Goal: Information Seeking & Learning: Understand process/instructions

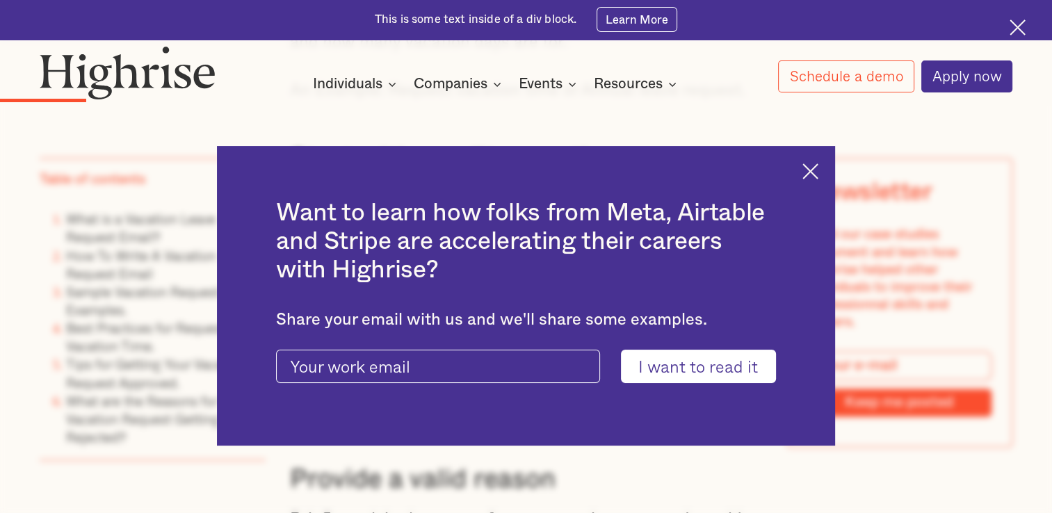
scroll to position [2014, 0]
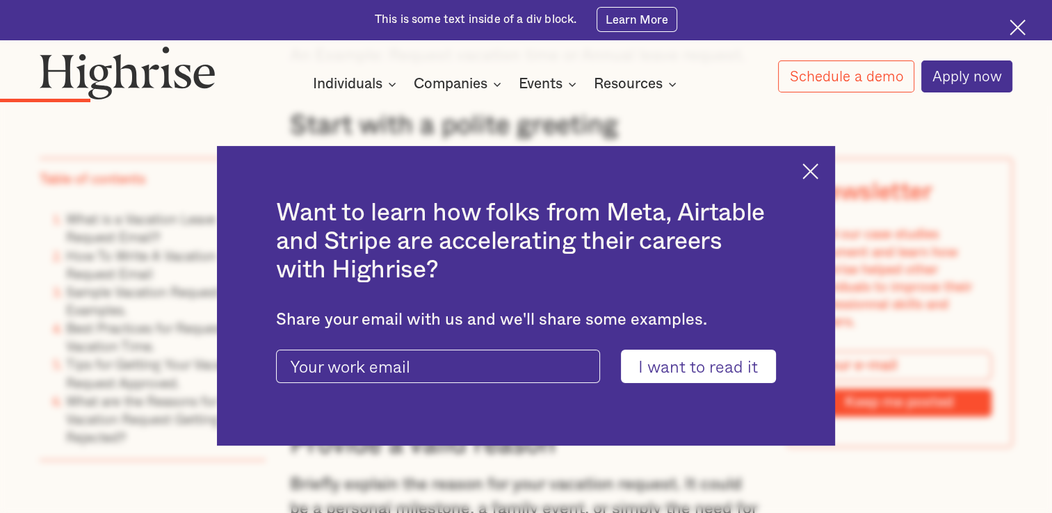
click at [817, 168] on img at bounding box center [811, 171] width 16 height 16
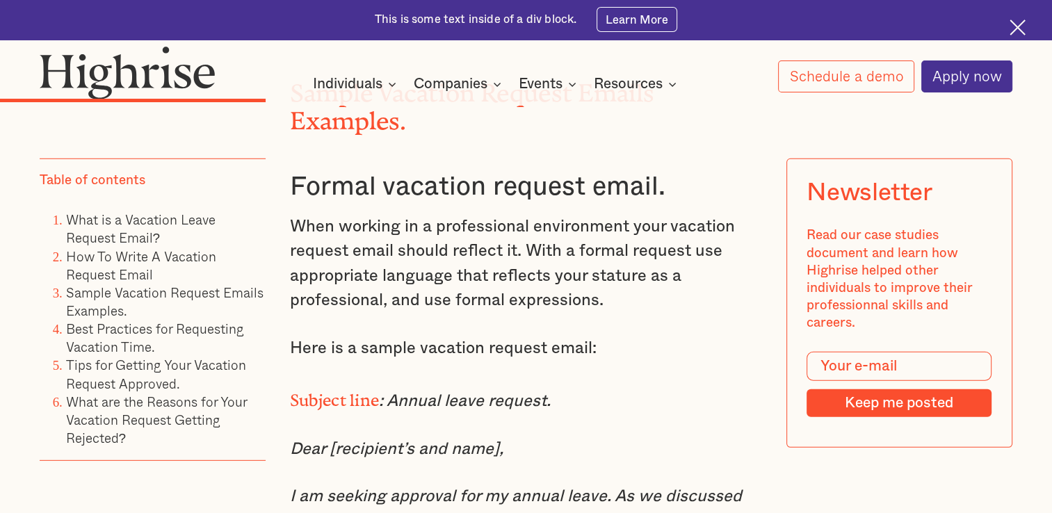
scroll to position [3932, 0]
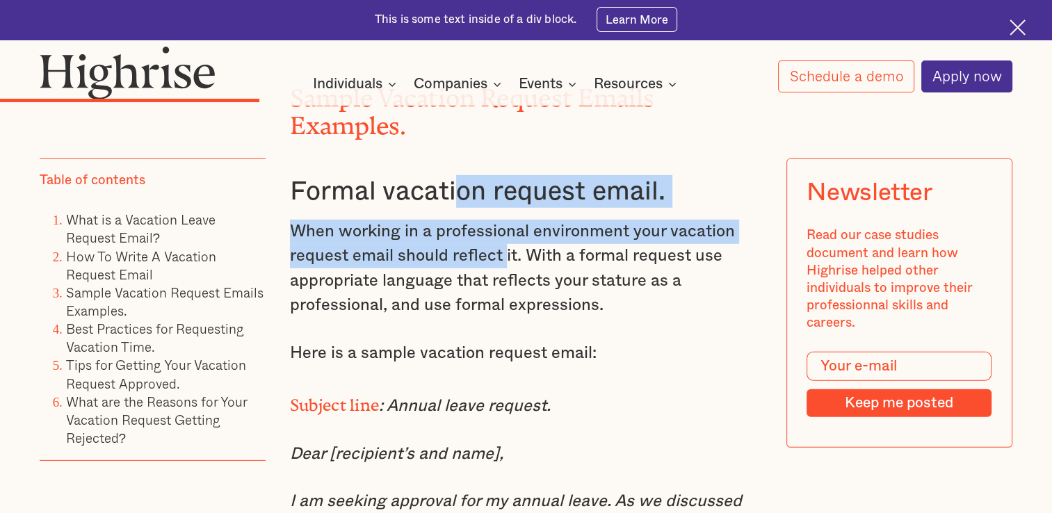
drag, startPoint x: 451, startPoint y: 235, endPoint x: 503, endPoint y: 284, distance: 71.4
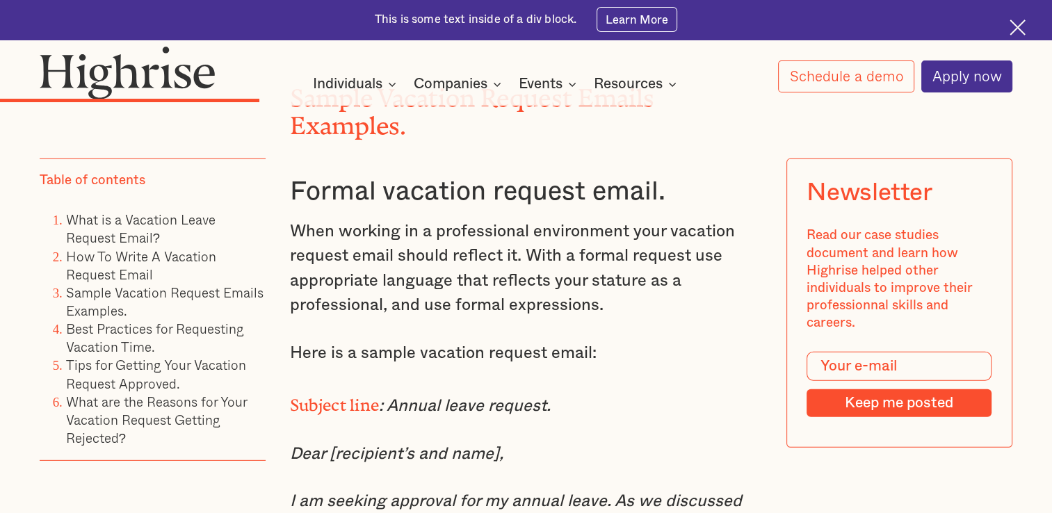
drag, startPoint x: 503, startPoint y: 284, endPoint x: 550, endPoint y: 336, distance: 70.0
click at [550, 319] on p "When working in a professional environment your vacation request email should r…" at bounding box center [526, 269] width 473 height 99
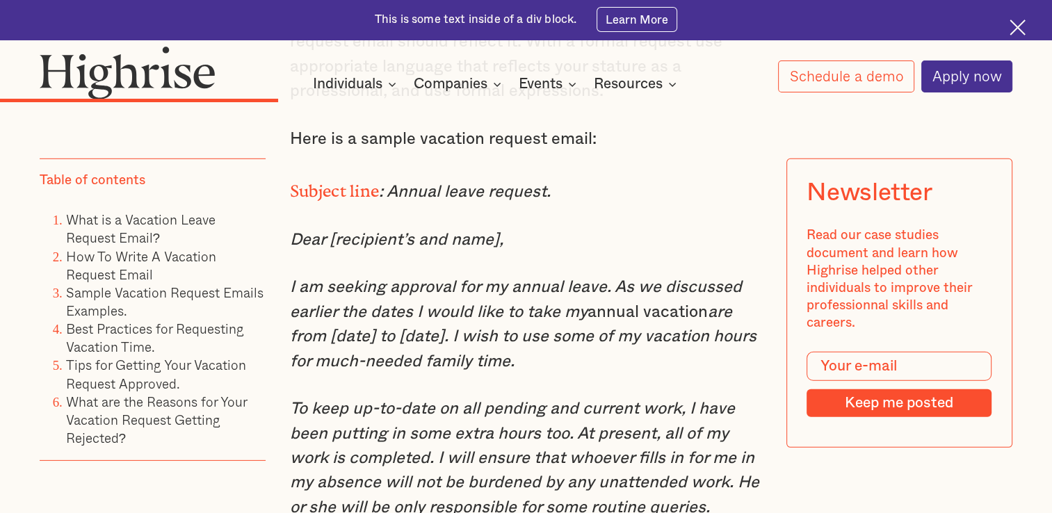
scroll to position [4147, 0]
click at [463, 369] on em "are from [date] to [date]. I wish to use some of my vacation hours for much-nee…" at bounding box center [523, 336] width 467 height 66
drag, startPoint x: 463, startPoint y: 383, endPoint x: 535, endPoint y: 409, distance: 76.1
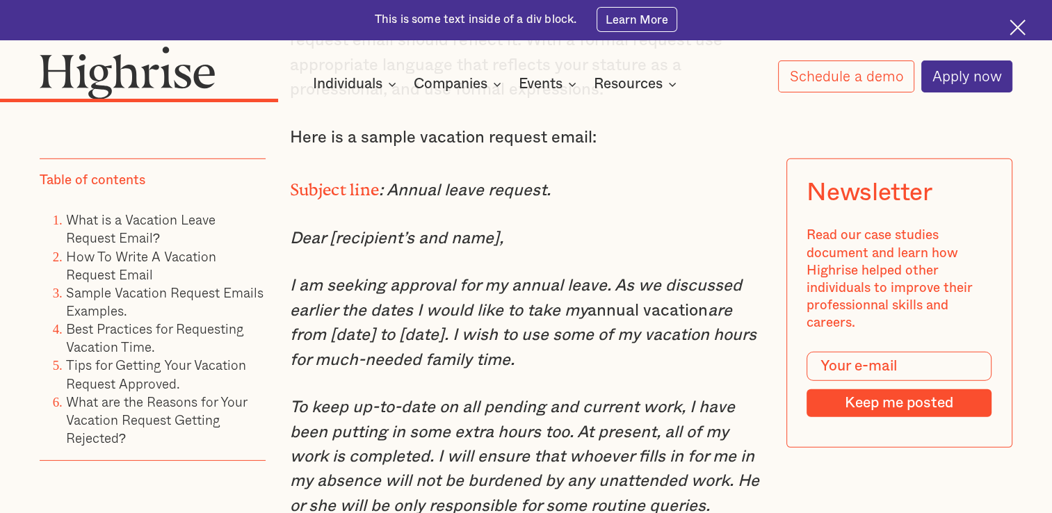
click at [618, 335] on p "I am seeking approval for my annual leave. As we discussed earlier the dates I …" at bounding box center [526, 323] width 473 height 99
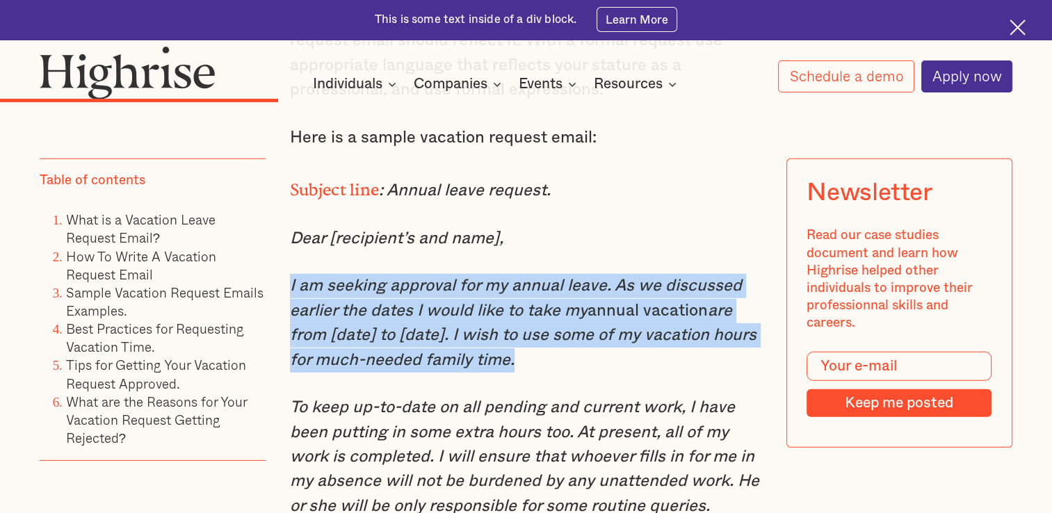
drag, startPoint x: 618, startPoint y: 335, endPoint x: 615, endPoint y: 402, distance: 66.9
click at [615, 373] on p "I am seeking approval for my annual leave. As we discussed earlier the dates I …" at bounding box center [526, 323] width 473 height 99
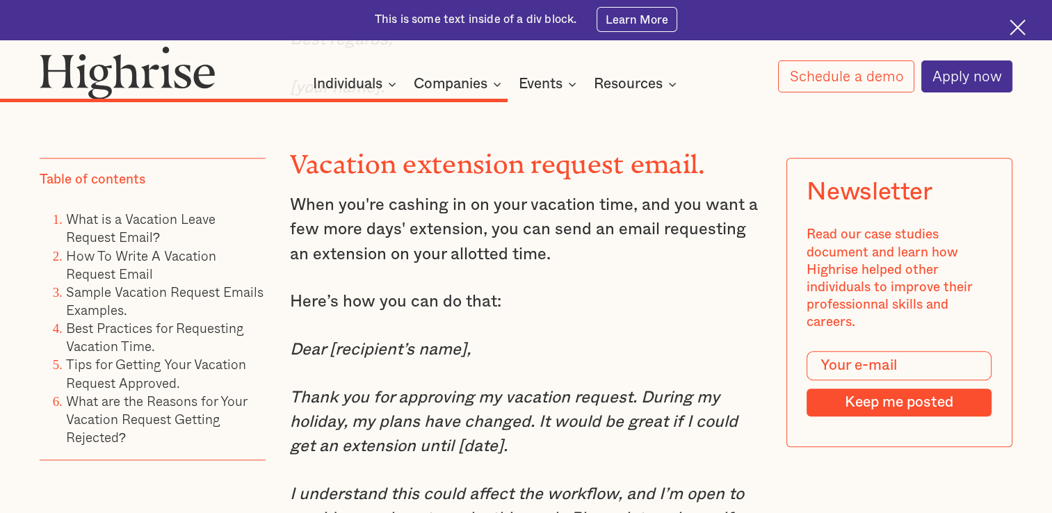
scroll to position [6742, 0]
